Goal: Check status: Check status

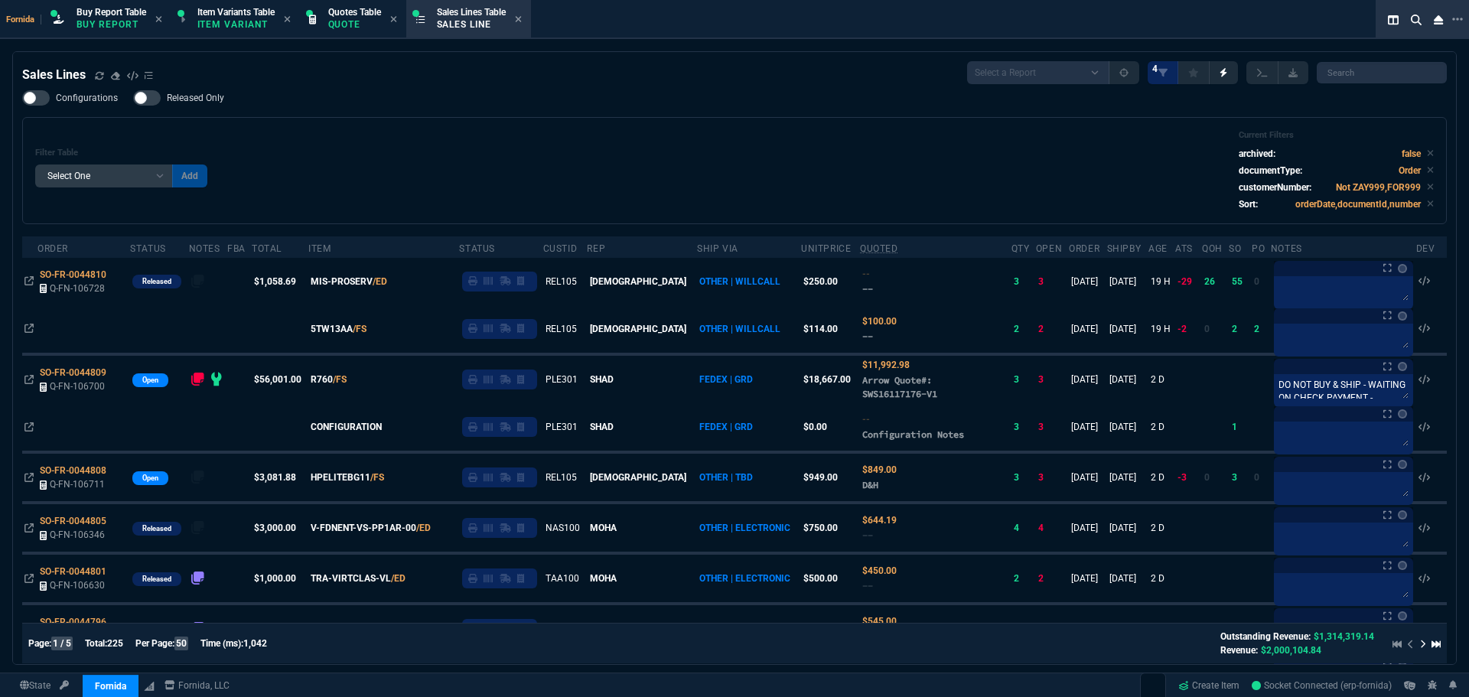
select select "1: BROV"
select select
click at [452, 208] on div "Filter Table Select One Add Filter () Age () ATS () Cond (itemVariantCode) Cust…" at bounding box center [734, 170] width 1399 height 81
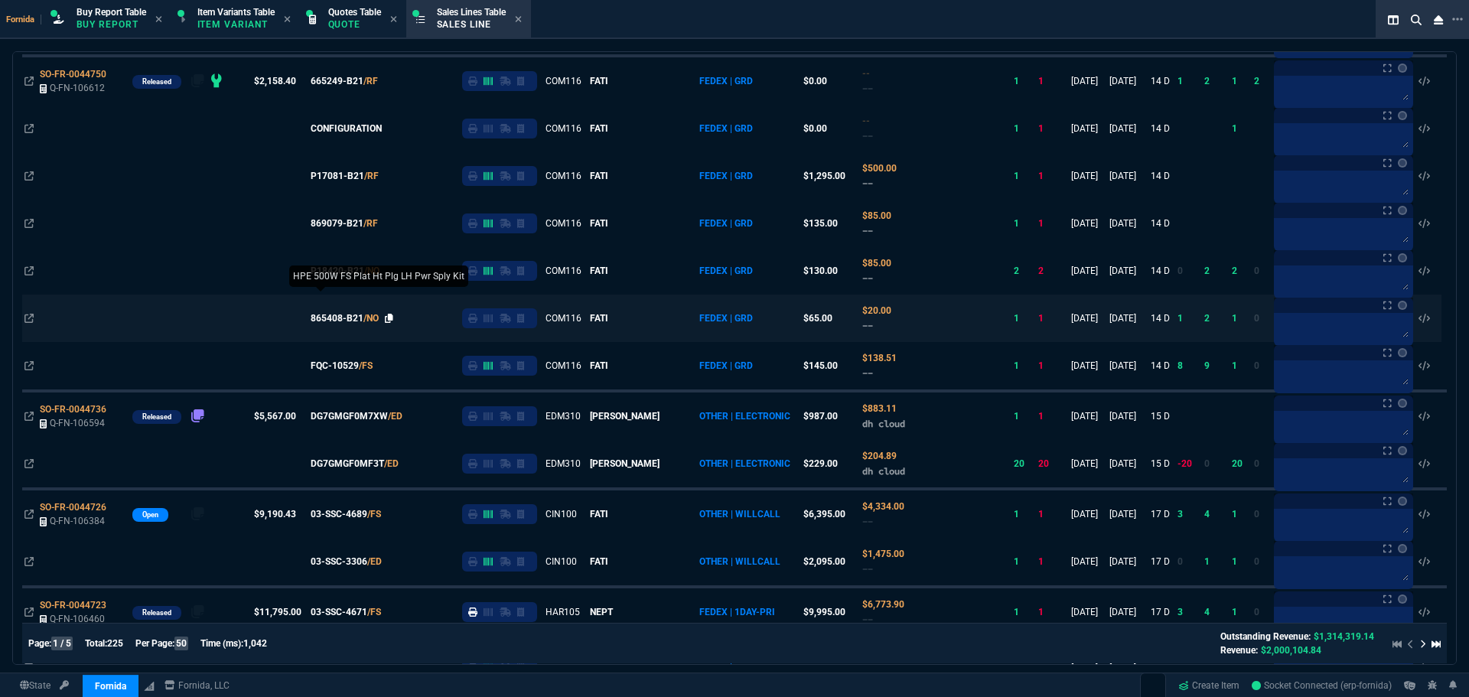
scroll to position [918, 0]
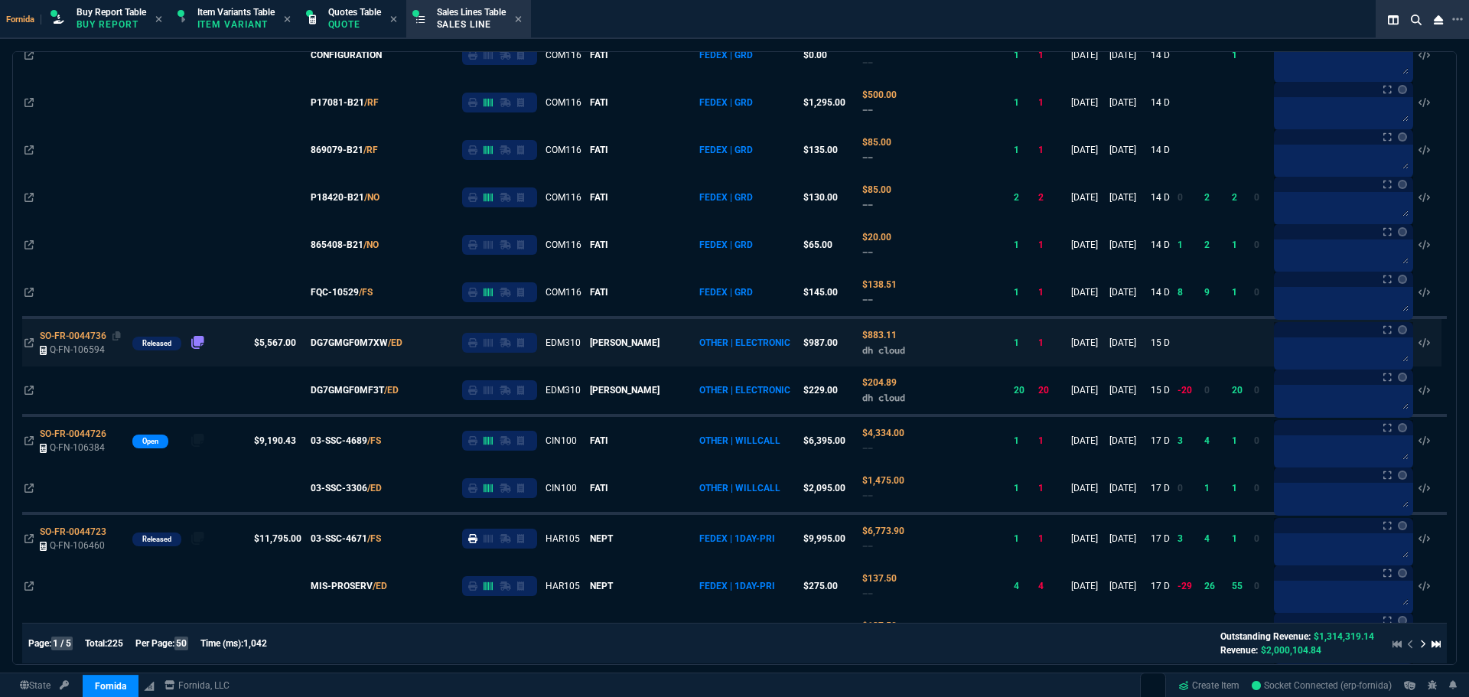
click at [86, 332] on span "SO-FR-0044736" at bounding box center [73, 336] width 67 height 11
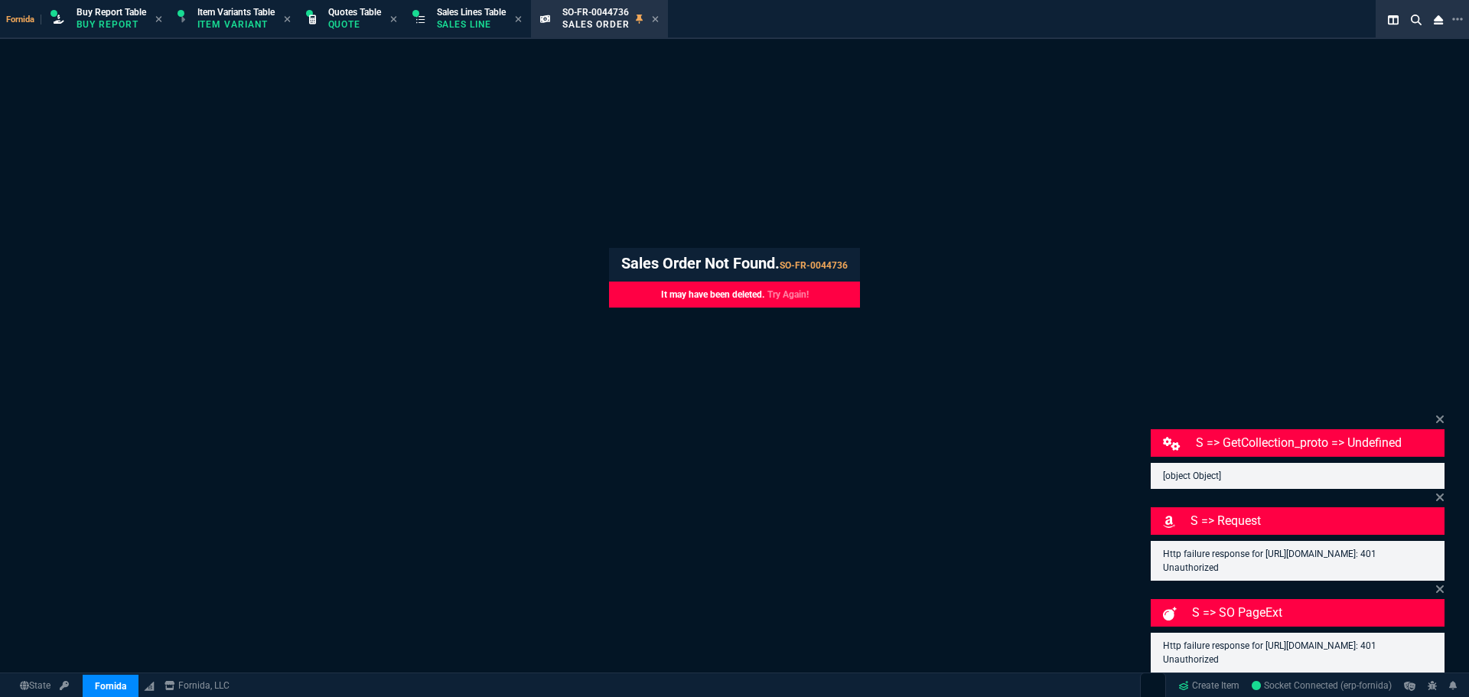
click at [579, 193] on div "Fornida Buy Report Table Buy Report Item Variants Table Item Variant Quotes Tab…" at bounding box center [734, 472] width 1469 height 945
click at [713, 85] on div "Fornida Buy Report Table Buy Report Item Variants Table Item Variant Quotes Tab…" at bounding box center [734, 472] width 1469 height 945
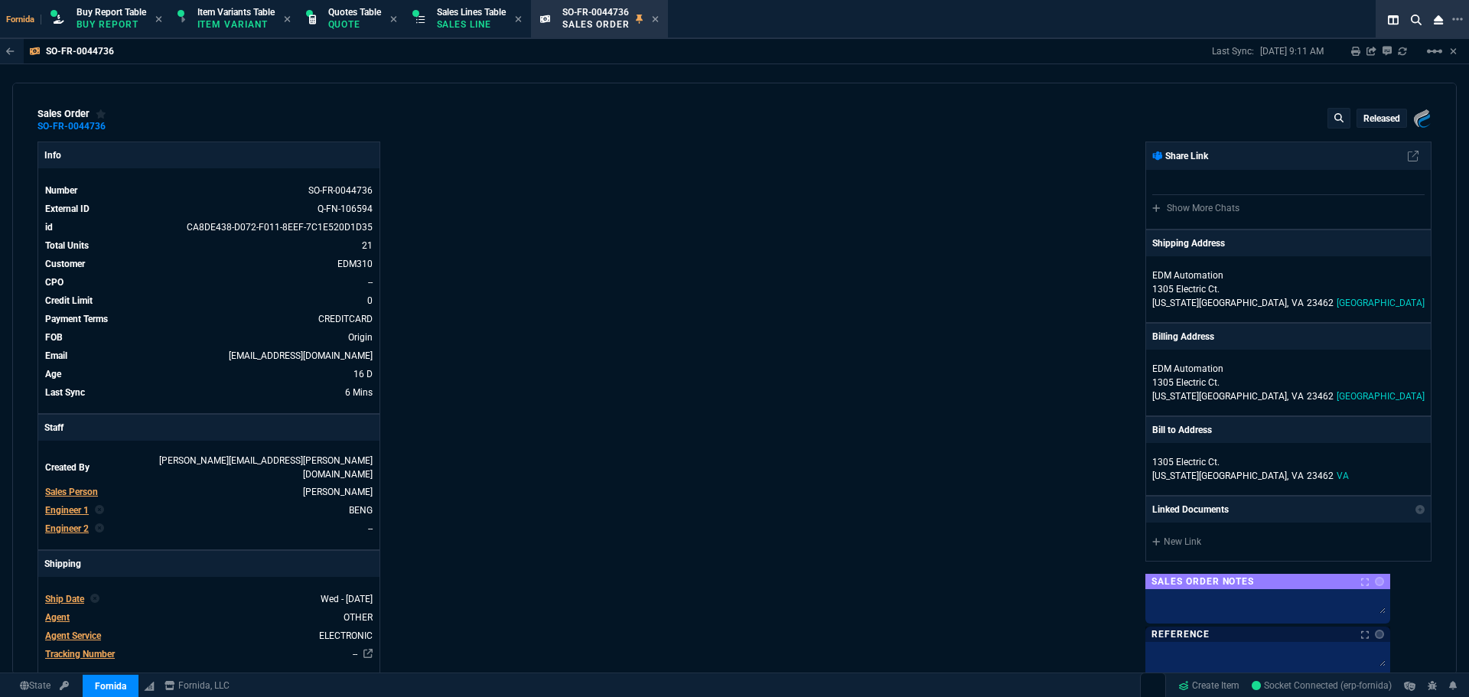
select select "1: BROV"
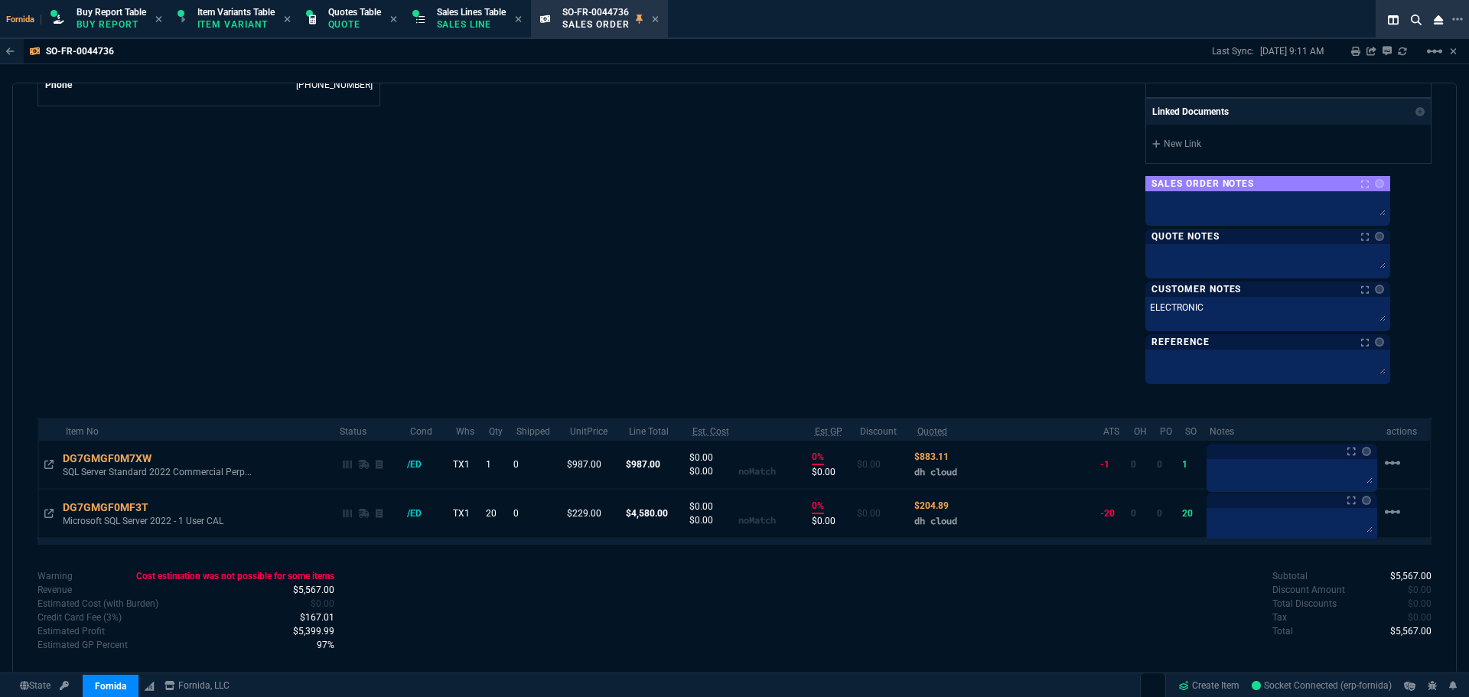
scroll to position [821, 0]
drag, startPoint x: 347, startPoint y: 329, endPoint x: 298, endPoint y: 364, distance: 60.9
drag, startPoint x: 165, startPoint y: 442, endPoint x: 10, endPoint y: 444, distance: 154.6
click at [165, 454] on icon at bounding box center [162, 458] width 8 height 9
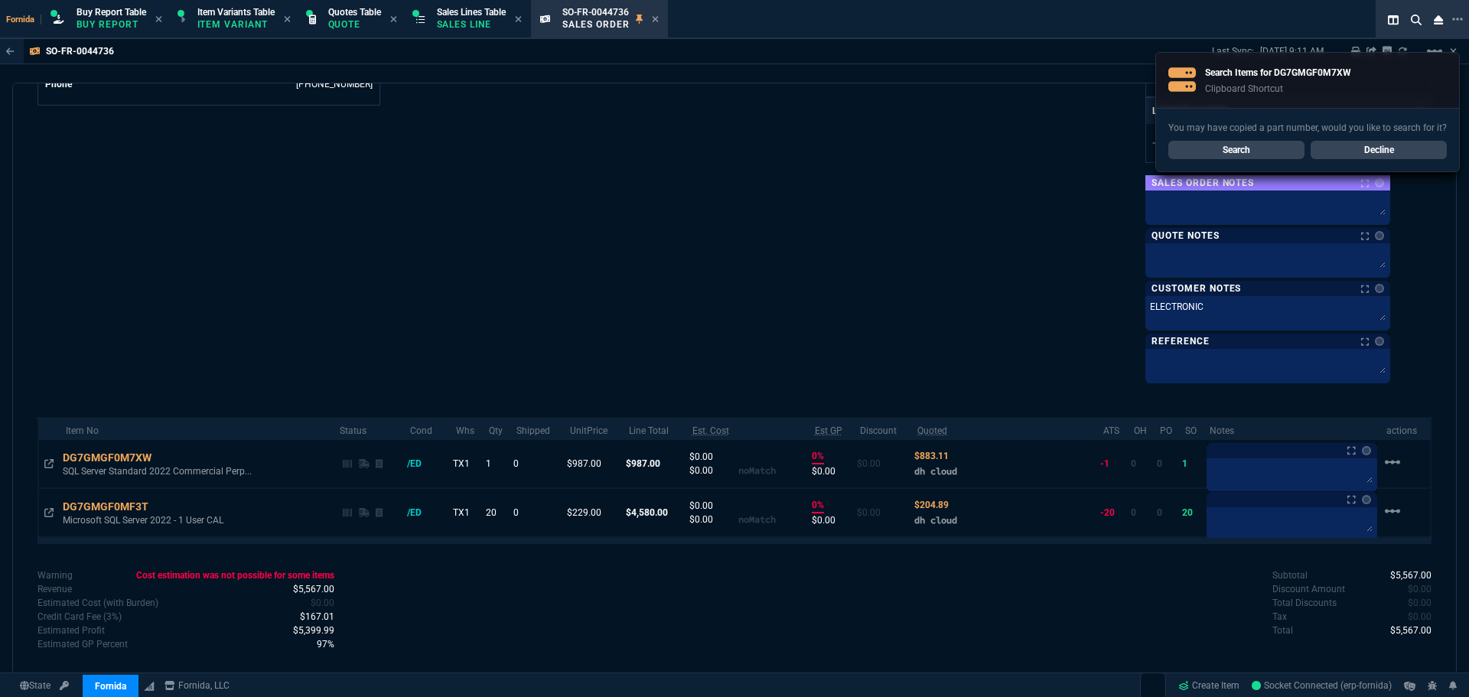
click at [1422, 152] on link "Decline" at bounding box center [1379, 150] width 136 height 18
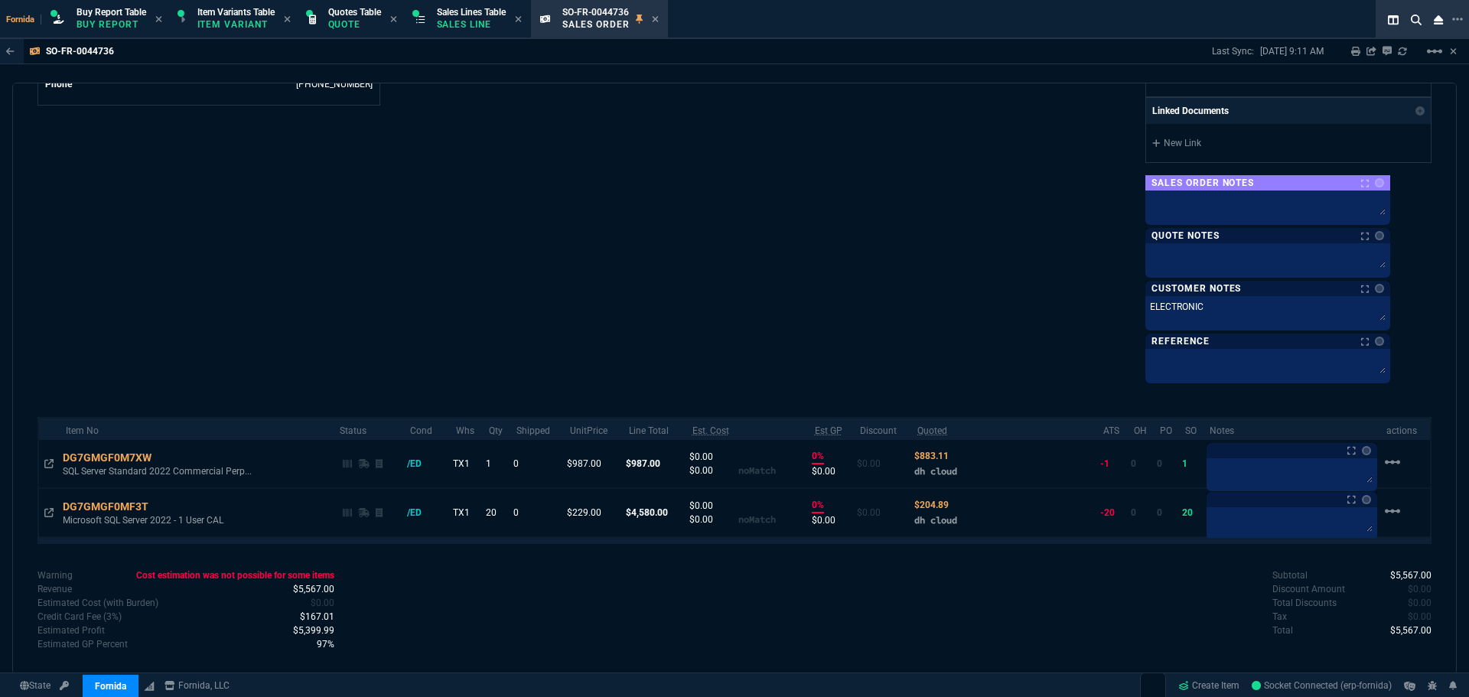
click at [160, 454] on icon at bounding box center [162, 458] width 8 height 9
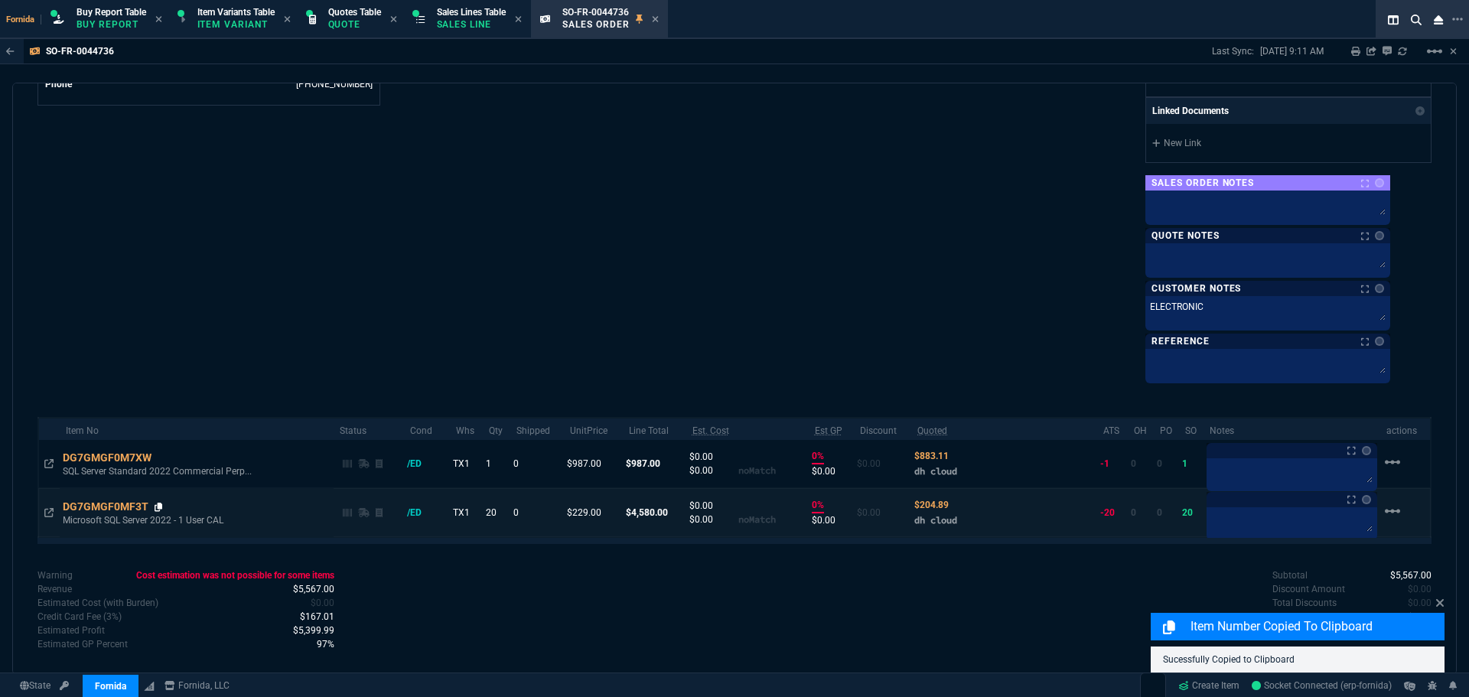
click at [158, 503] on icon at bounding box center [159, 507] width 8 height 9
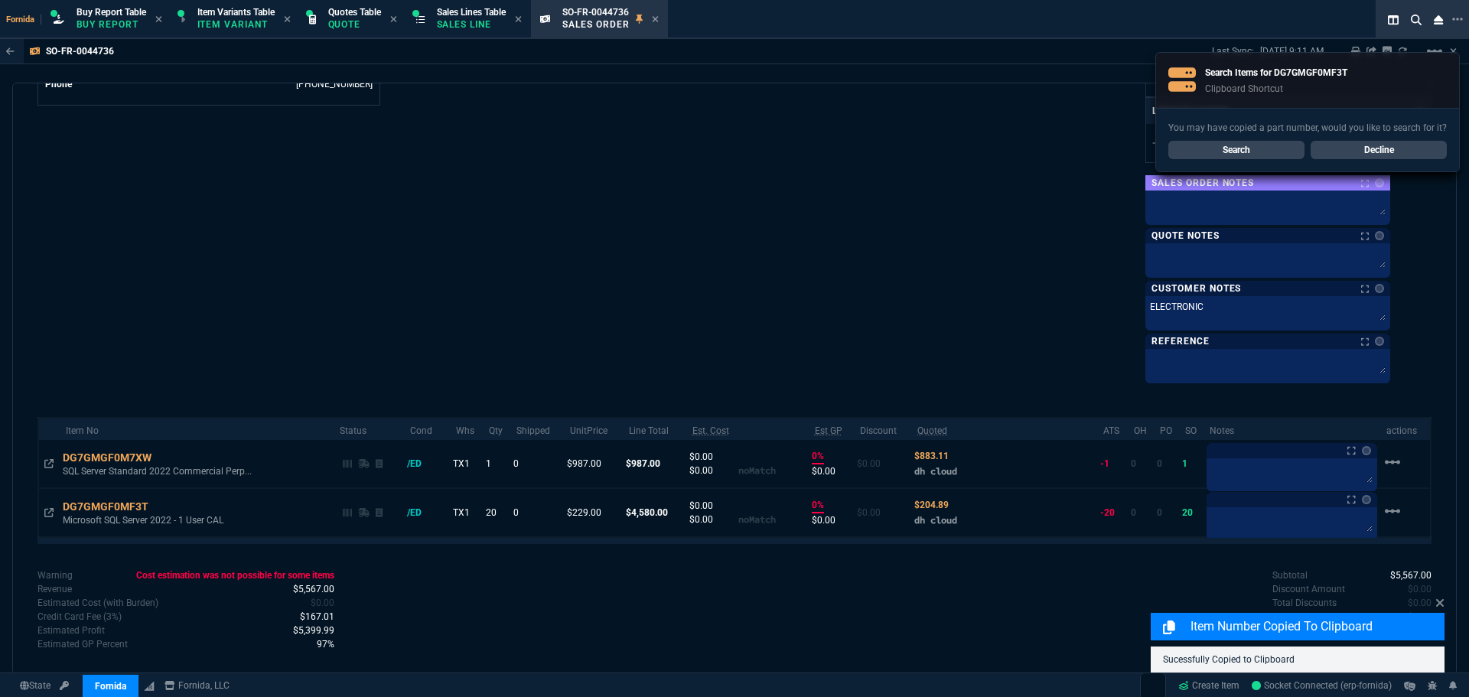
click at [422, 367] on div "sales order SO-FR-0044736 EDM Automation Released Fornida, LLC 2609 Technology …" at bounding box center [734, 379] width 1445 height 592
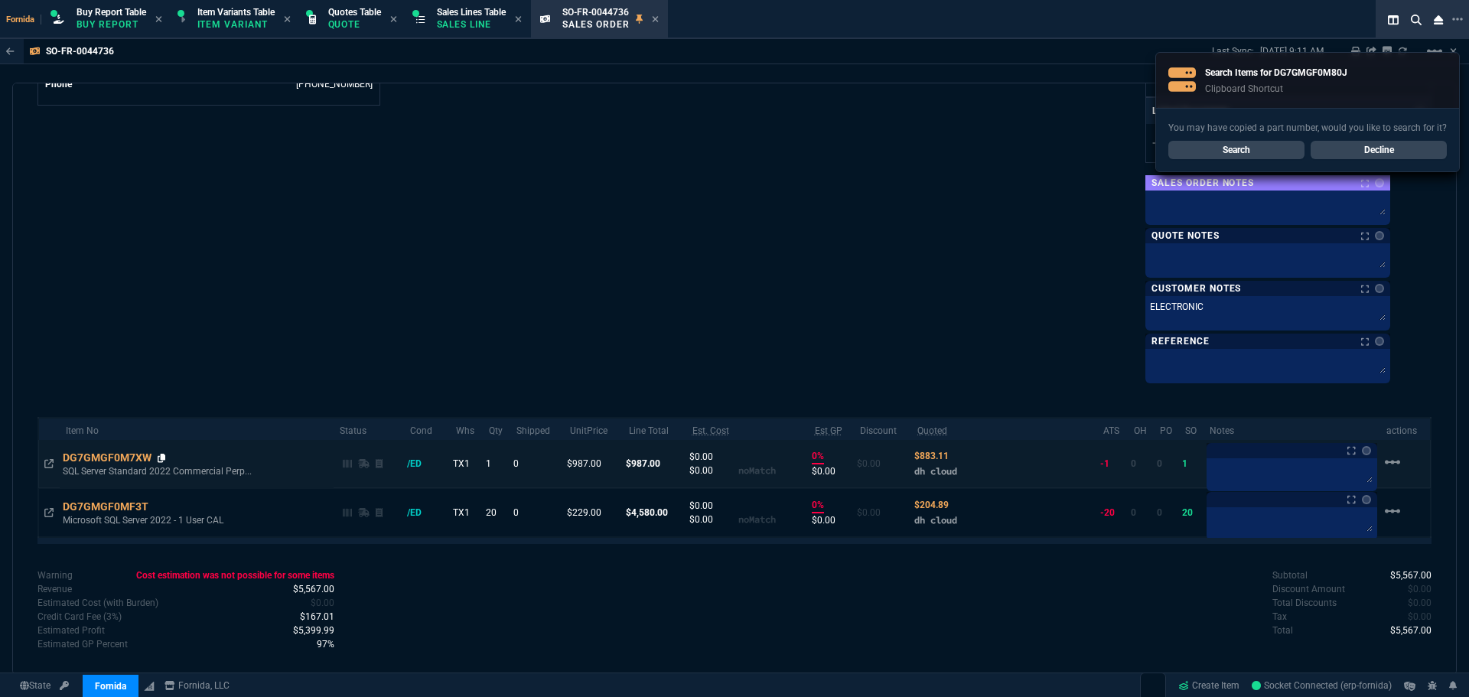
click at [164, 454] on icon at bounding box center [162, 458] width 8 height 9
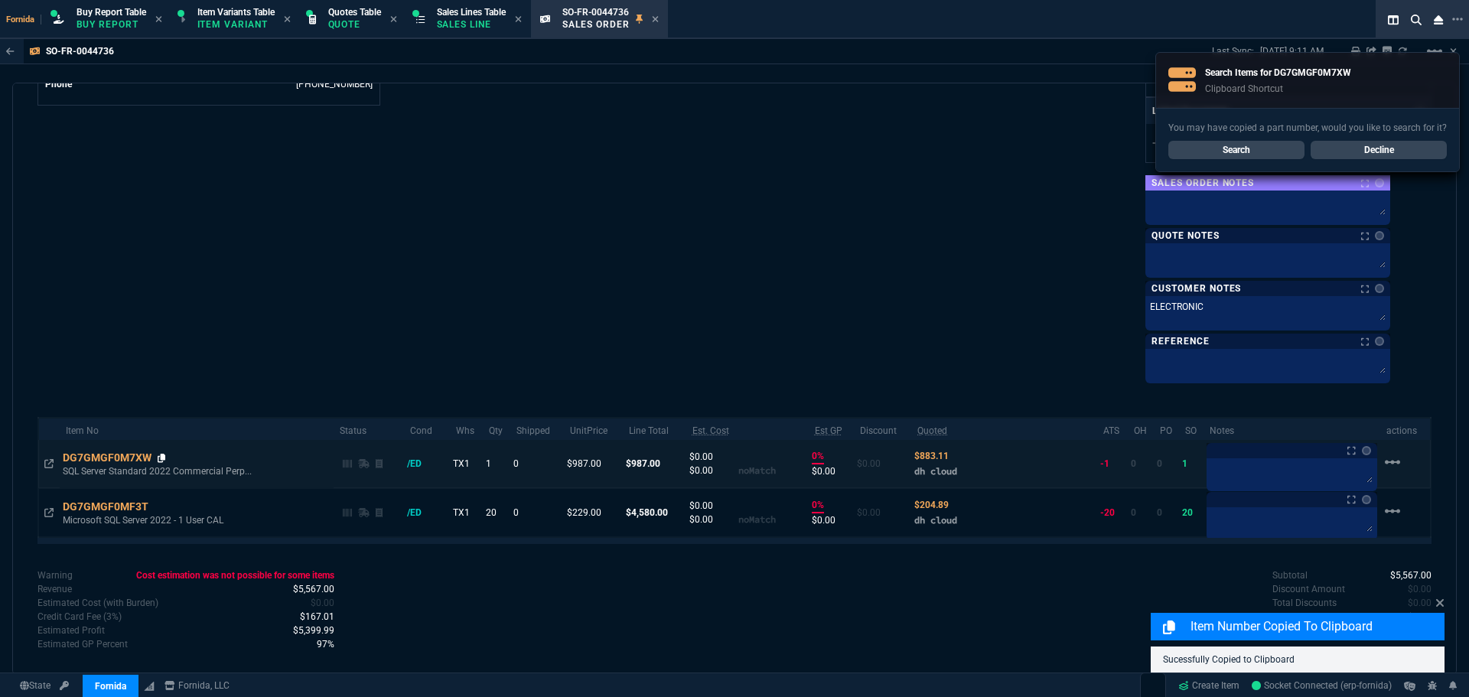
click at [165, 454] on icon at bounding box center [162, 458] width 8 height 9
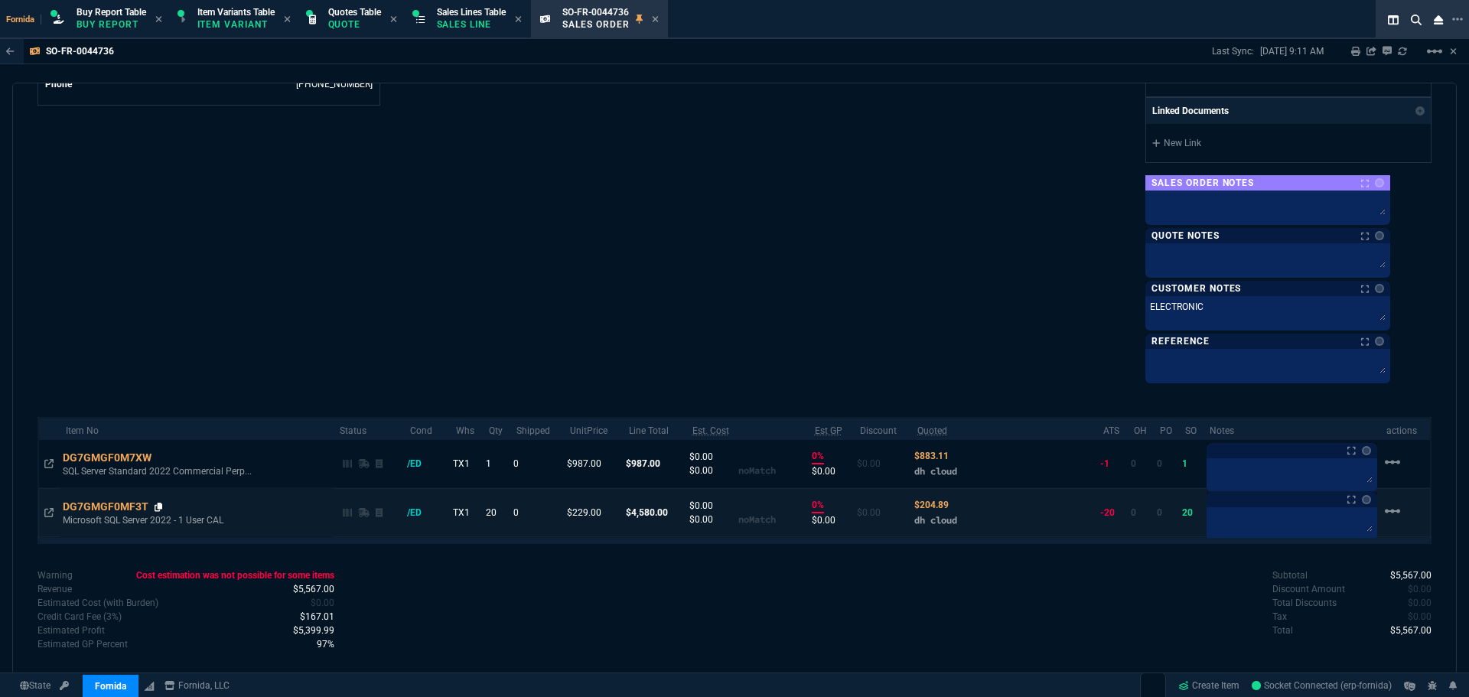
click at [160, 503] on icon at bounding box center [159, 507] width 8 height 9
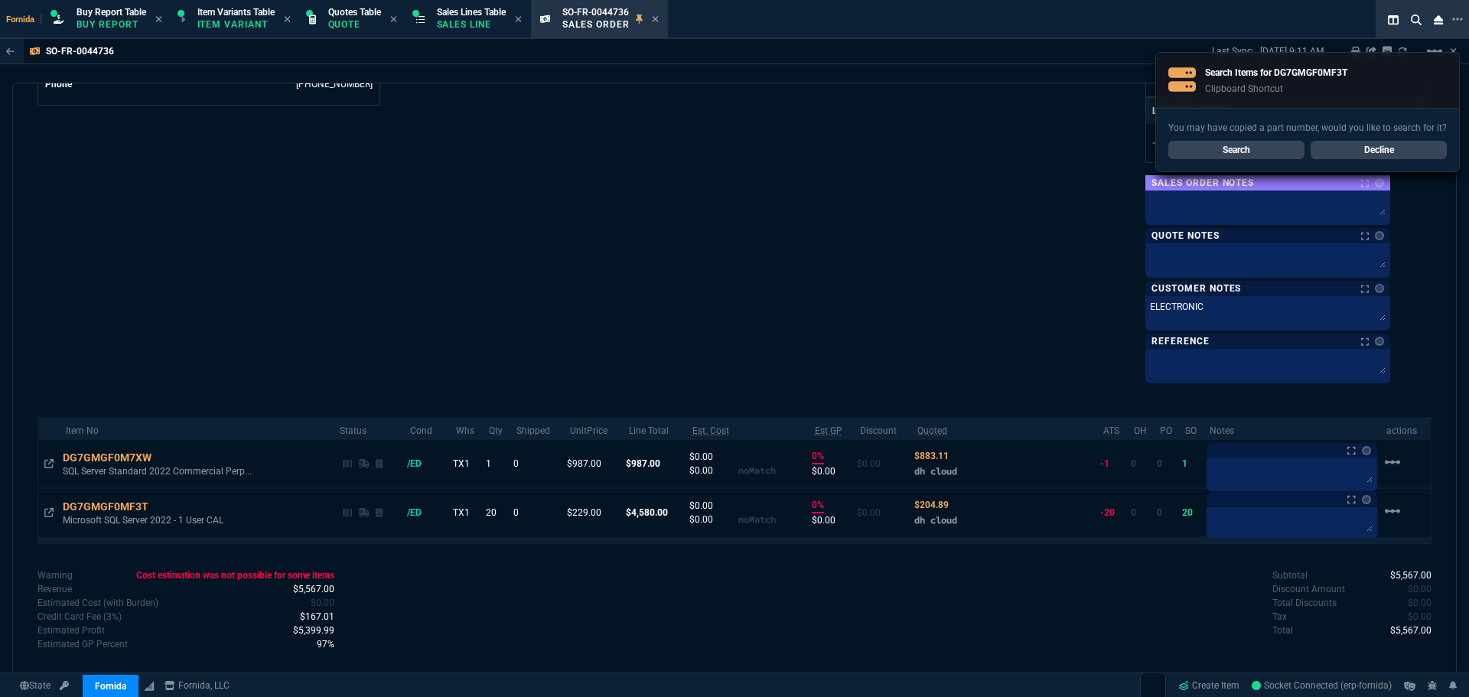
click at [1404, 148] on link "Decline" at bounding box center [1379, 150] width 136 height 18
